Goal: Task Accomplishment & Management: Complete application form

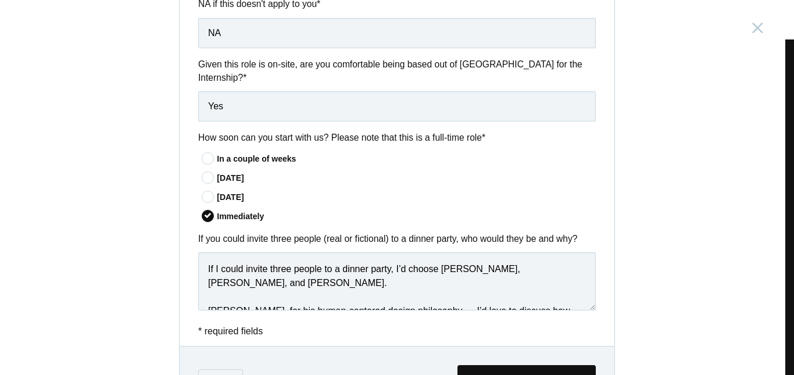
scroll to position [44, 0]
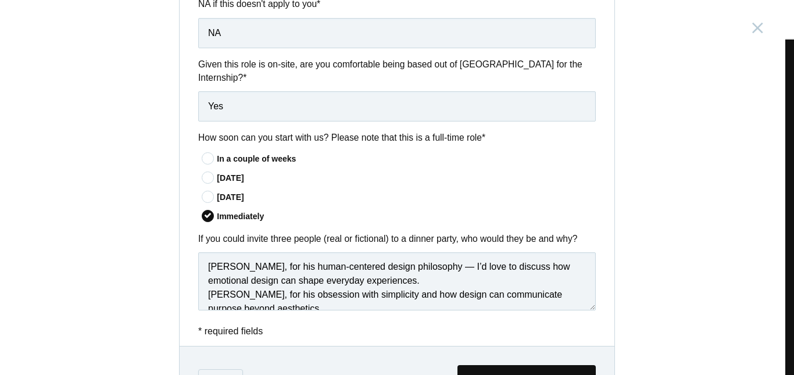
click at [690, 56] on div "Product Design Intern [GEOGRAPHIC_DATA], [GEOGRAPHIC_DATA] Submitting form fail…" at bounding box center [397, 187] width 794 height 375
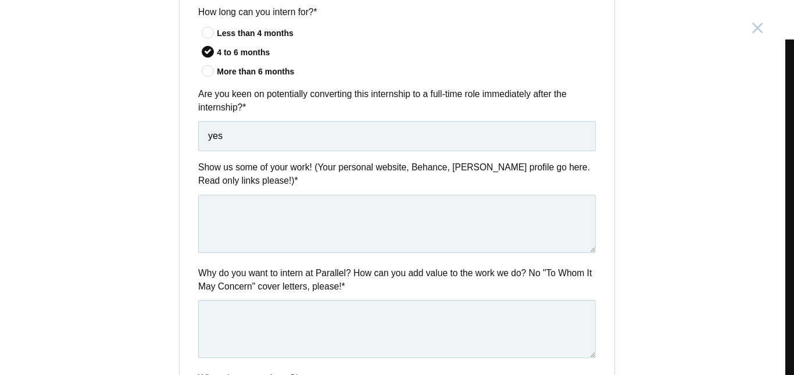
scroll to position [431, 0]
click at [221, 210] on textarea at bounding box center [396, 223] width 397 height 58
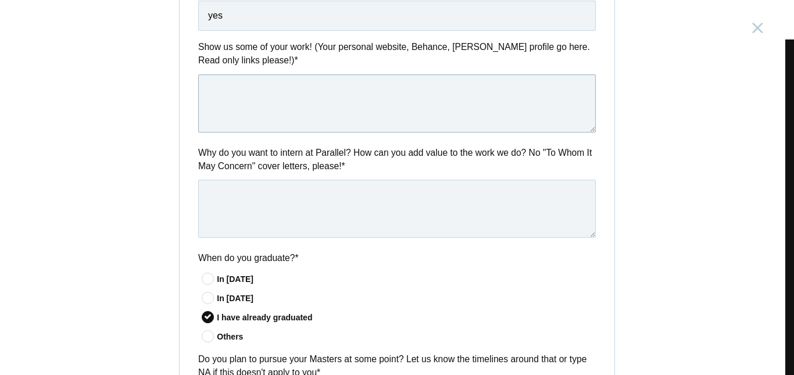
scroll to position [551, 0]
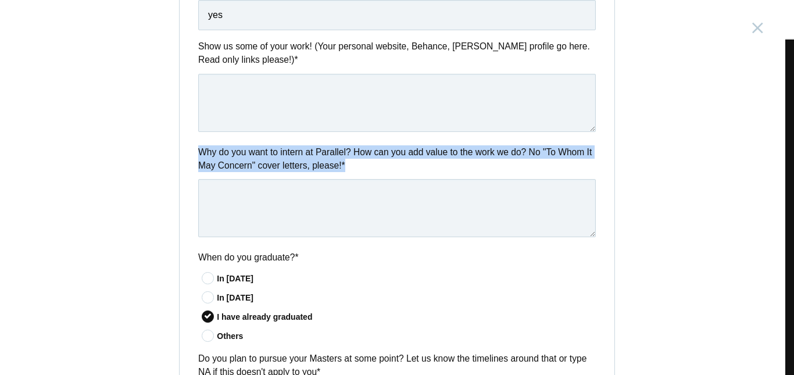
drag, startPoint x: 358, startPoint y: 163, endPoint x: 193, endPoint y: 149, distance: 165.6
click at [193, 149] on div "Why do you want to intern at Parallel? How can you add value to the work we do?…" at bounding box center [397, 193] width 435 height 96
copy label "Why do you want to intern at Parallel? How can you add value to the work we do?…"
click at [242, 202] on textarea at bounding box center [396, 208] width 397 height 58
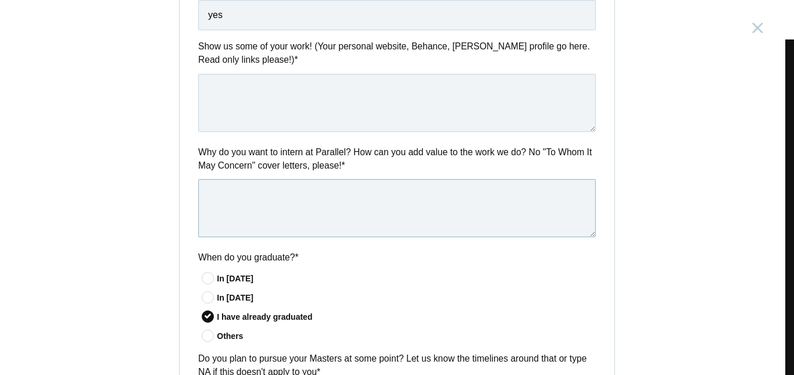
paste textarea "I want to intern at Parallel because I admire the creative and collaborative cu…"
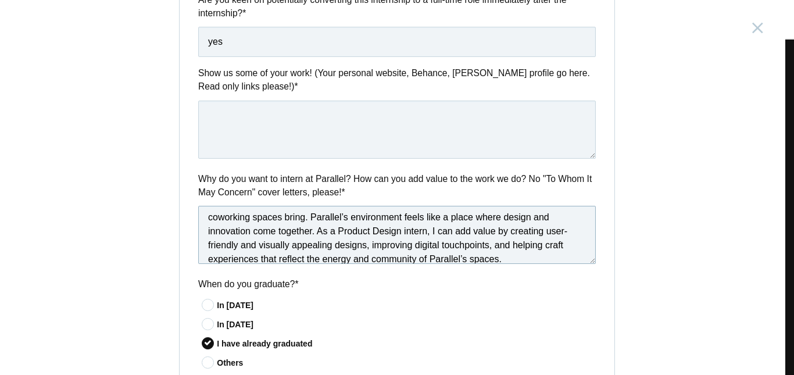
scroll to position [20, 0]
type textarea "I want to intern at Parallel because I admire the creative and collaborative cu…"
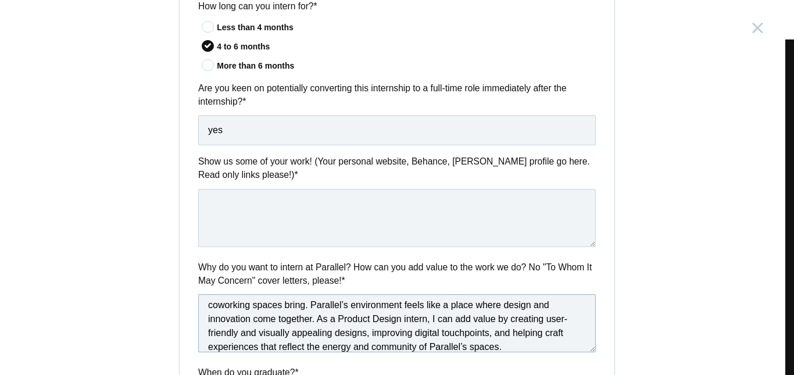
scroll to position [438, 0]
click at [233, 198] on textarea at bounding box center [396, 217] width 397 height 58
paste textarea "[DOMAIN_NAME][URL]"
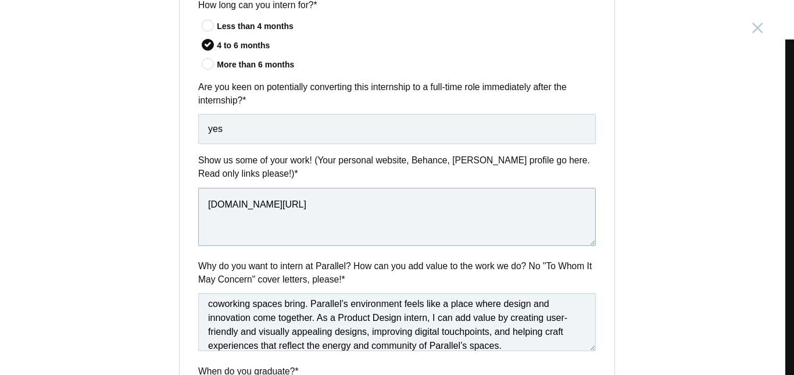
drag, startPoint x: 321, startPoint y: 205, endPoint x: 168, endPoint y: 223, distance: 153.8
click at [168, 223] on div "Product Design Intern [GEOGRAPHIC_DATA], [GEOGRAPHIC_DATA] Submitting form fail…" at bounding box center [397, 187] width 794 height 375
paste textarea "[URL]."
click at [392, 210] on textarea "[URL][DOMAIN_NAME]" at bounding box center [396, 217] width 397 height 58
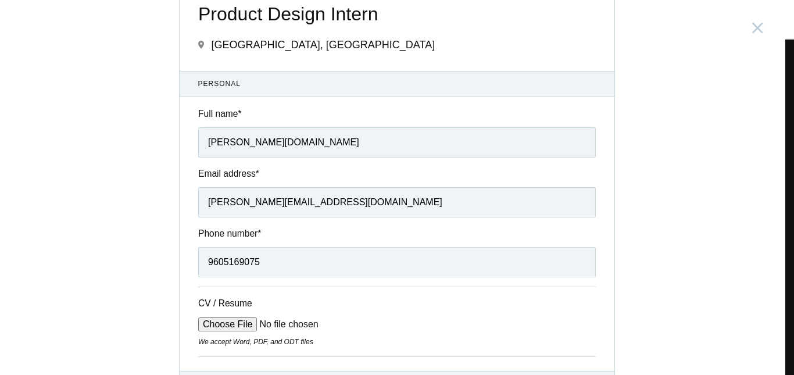
scroll to position [0, 0]
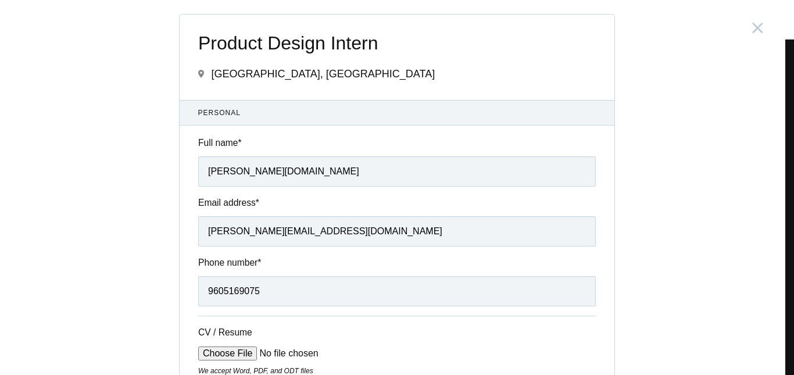
type textarea "[URL][DOMAIN_NAME]"
